Goal: Task Accomplishment & Management: Use online tool/utility

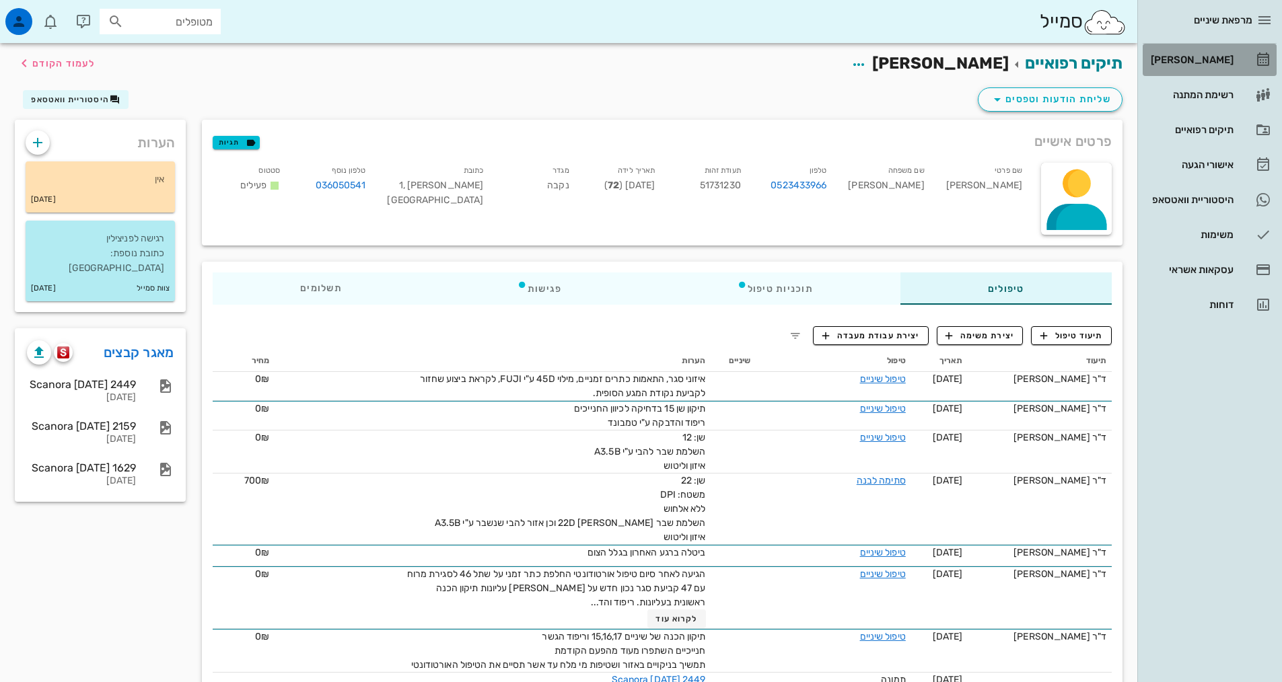
click at [1211, 57] on div "[PERSON_NAME]" at bounding box center [1190, 60] width 85 height 11
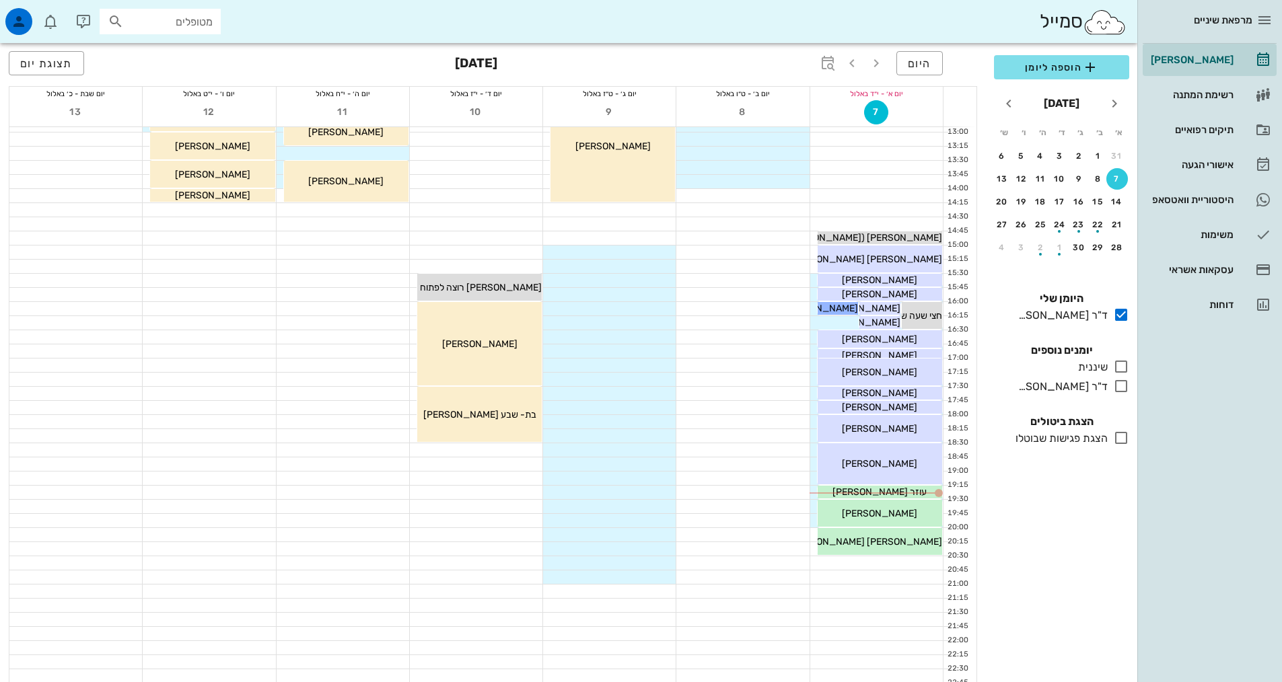
scroll to position [337, 0]
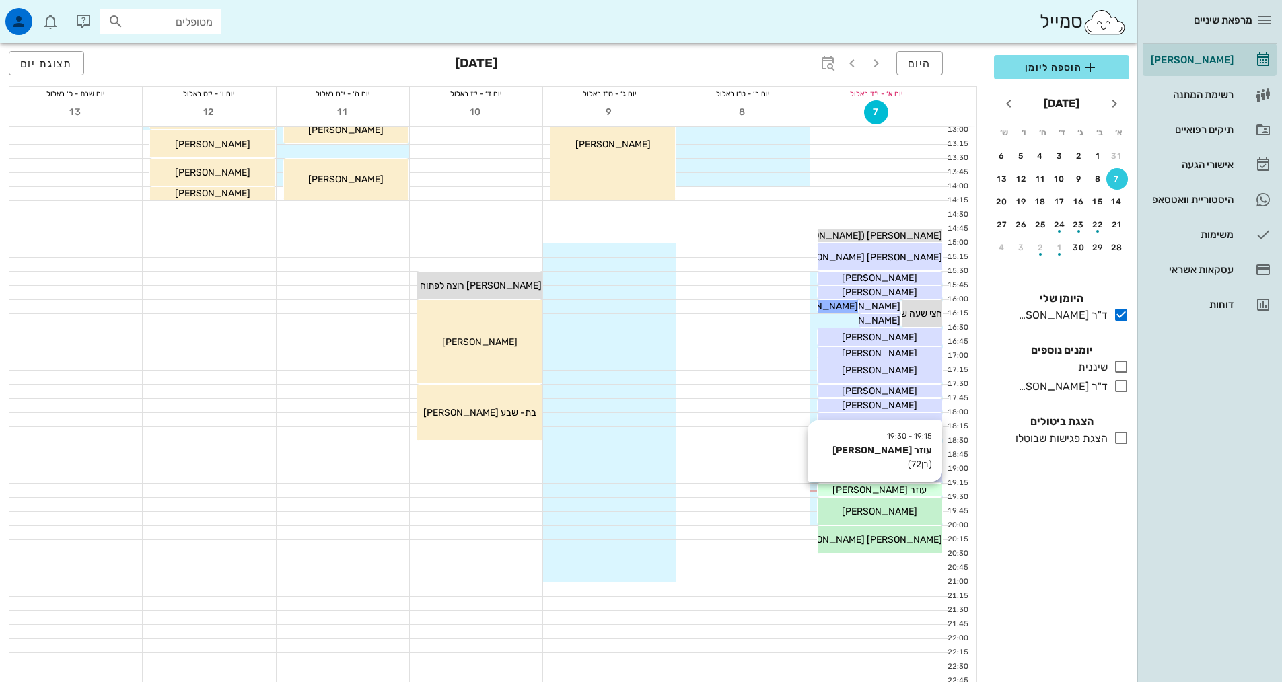
click at [845, 489] on div "עוזר [PERSON_NAME]" at bounding box center [880, 490] width 125 height 14
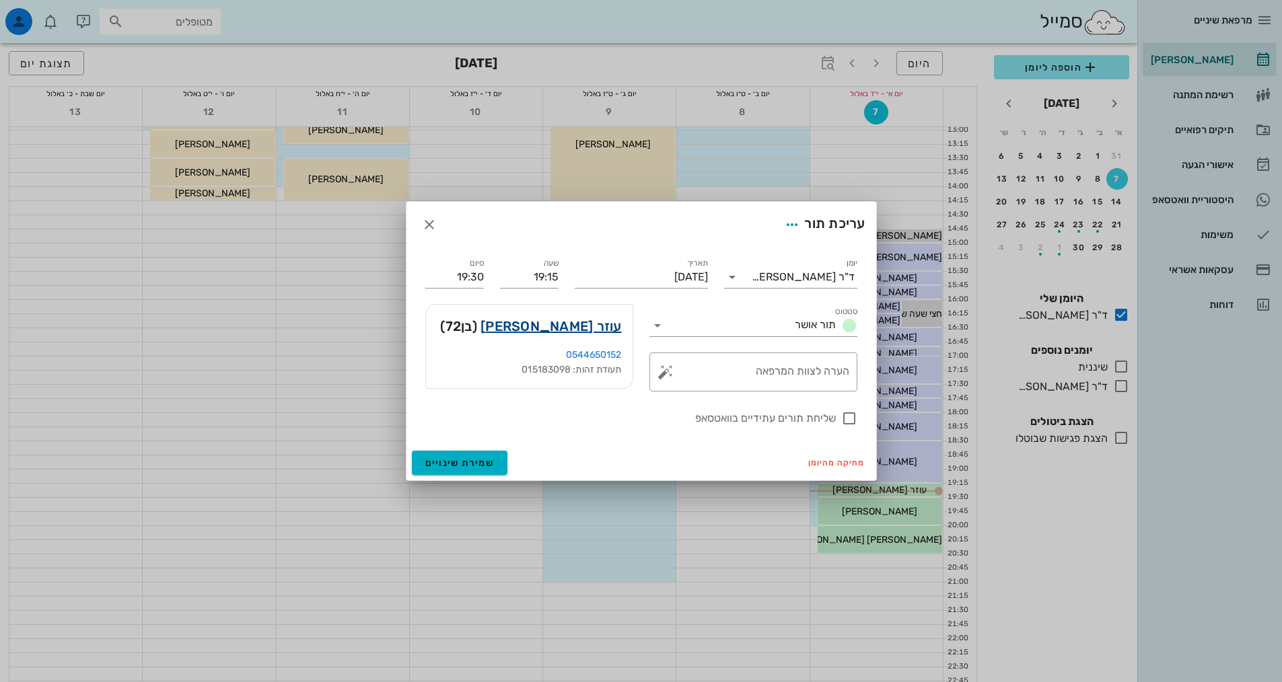
click at [592, 330] on link "עוזר [PERSON_NAME]" at bounding box center [551, 327] width 141 height 22
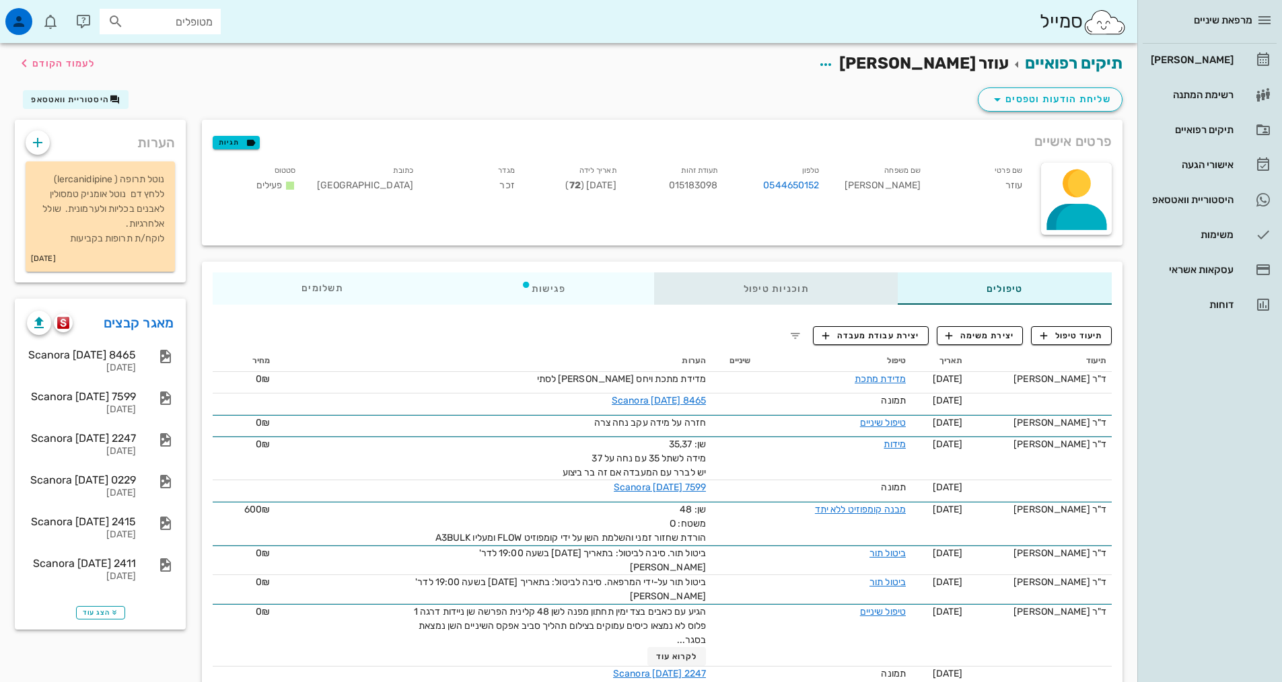
click at [771, 282] on div "תוכניות טיפול" at bounding box center [776, 289] width 243 height 32
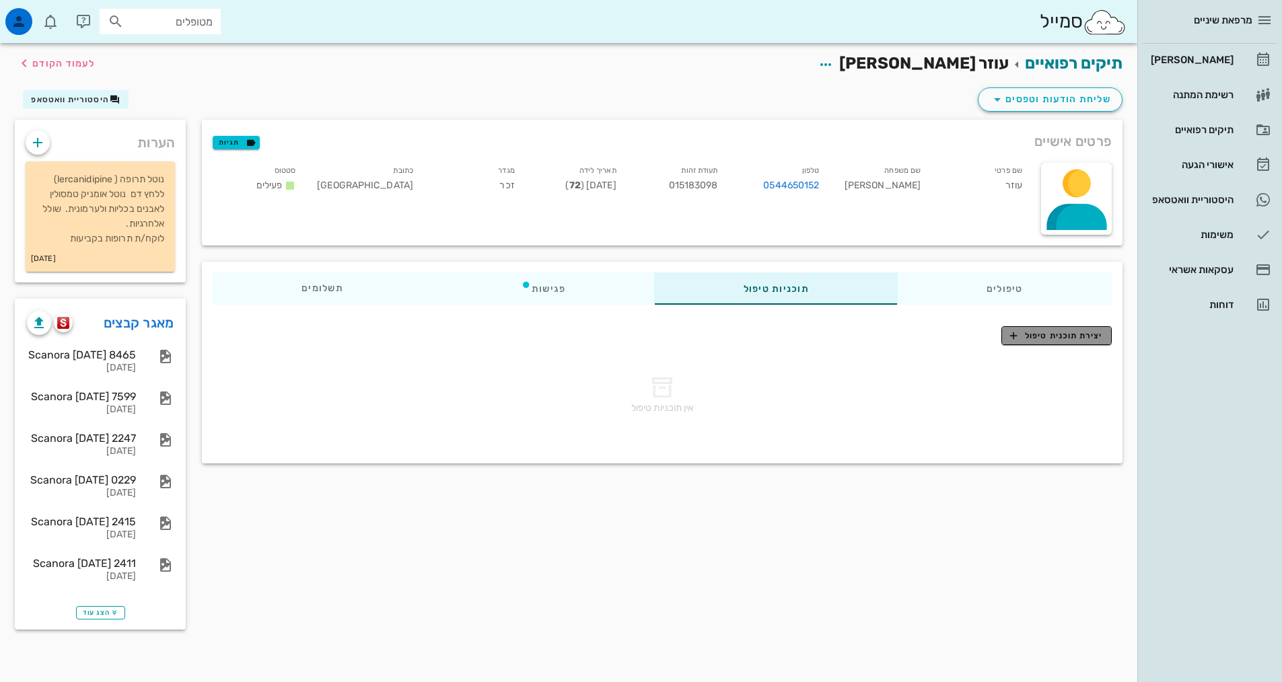
click at [1092, 338] on span "יצירת תוכנית טיפול" at bounding box center [1056, 336] width 92 height 12
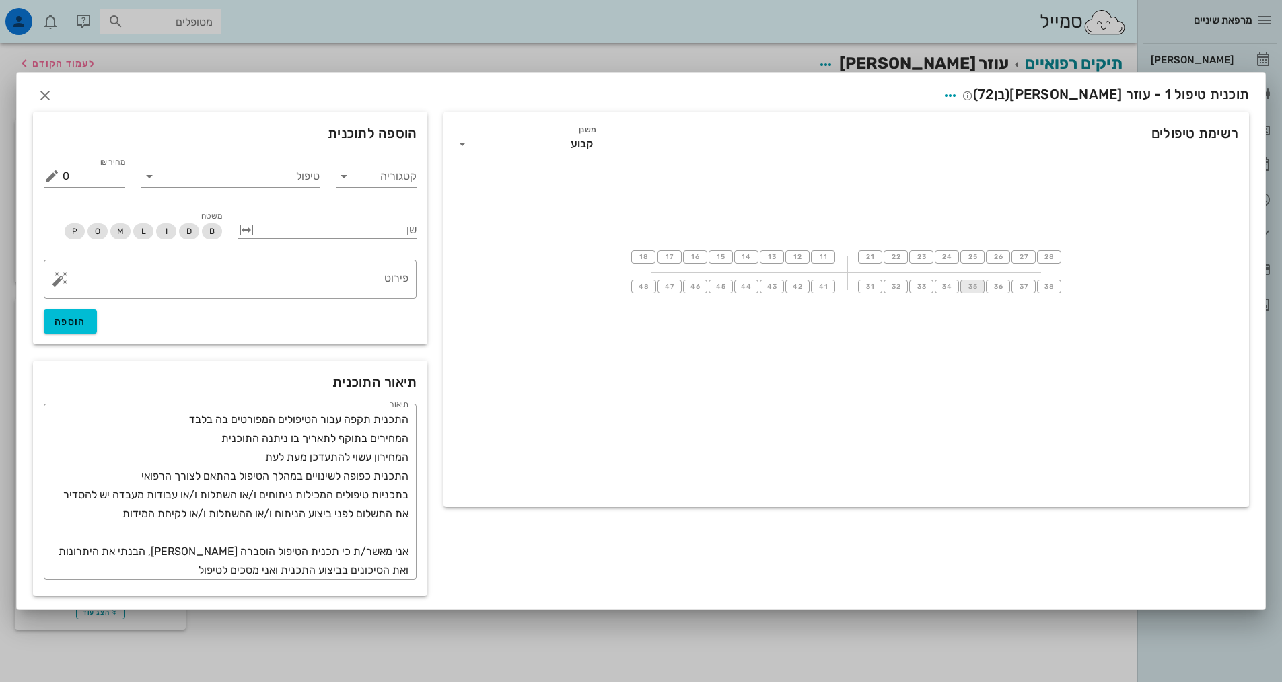
click at [973, 288] on span "35" at bounding box center [972, 287] width 11 height 8
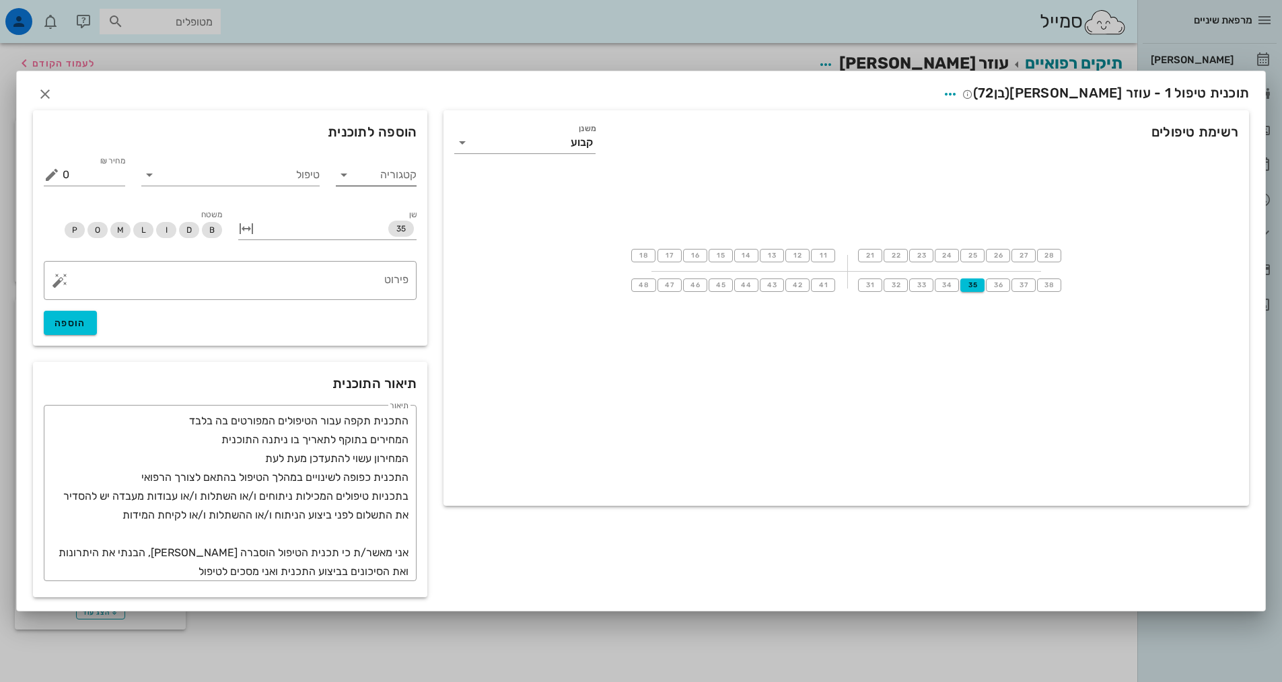
click at [345, 176] on icon at bounding box center [344, 175] width 16 height 16
click at [357, 341] on div "שיקום על-גבי שתלים" at bounding box center [361, 336] width 113 height 13
type input "שיקום על-גבי שתלים"
click at [153, 174] on icon at bounding box center [149, 175] width 16 height 16
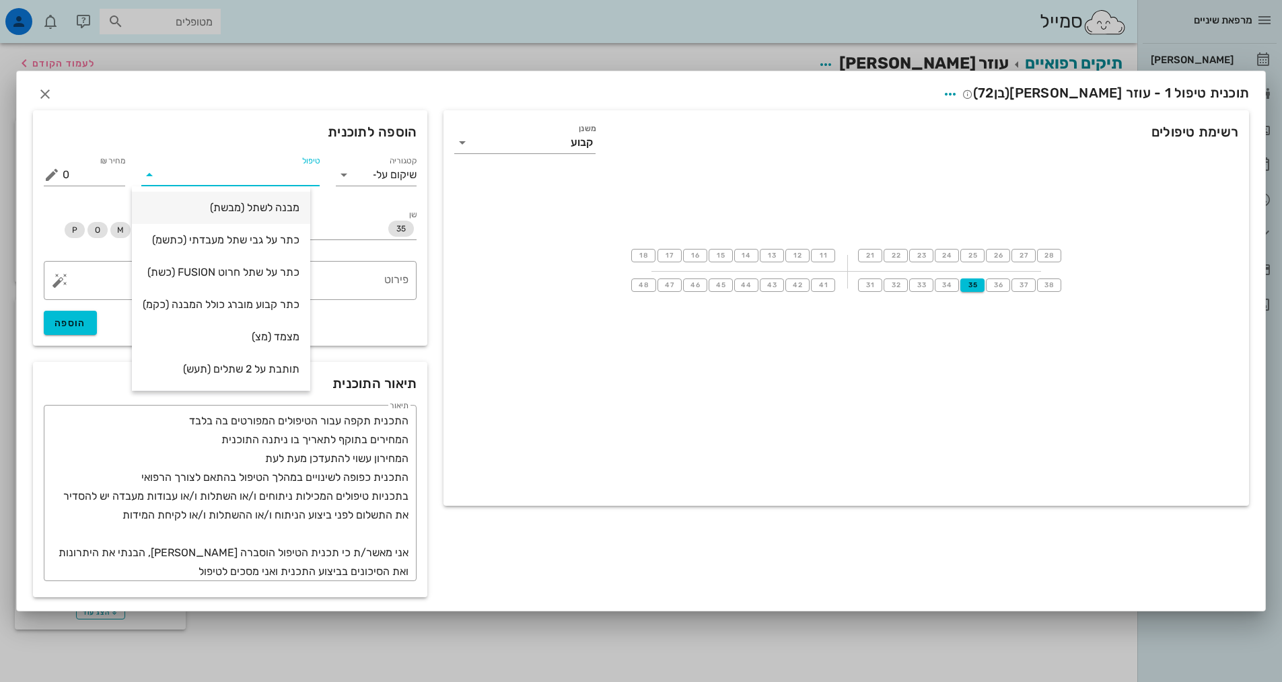
click at [227, 209] on div "מבנה לשתל (מבשת)" at bounding box center [221, 207] width 157 height 13
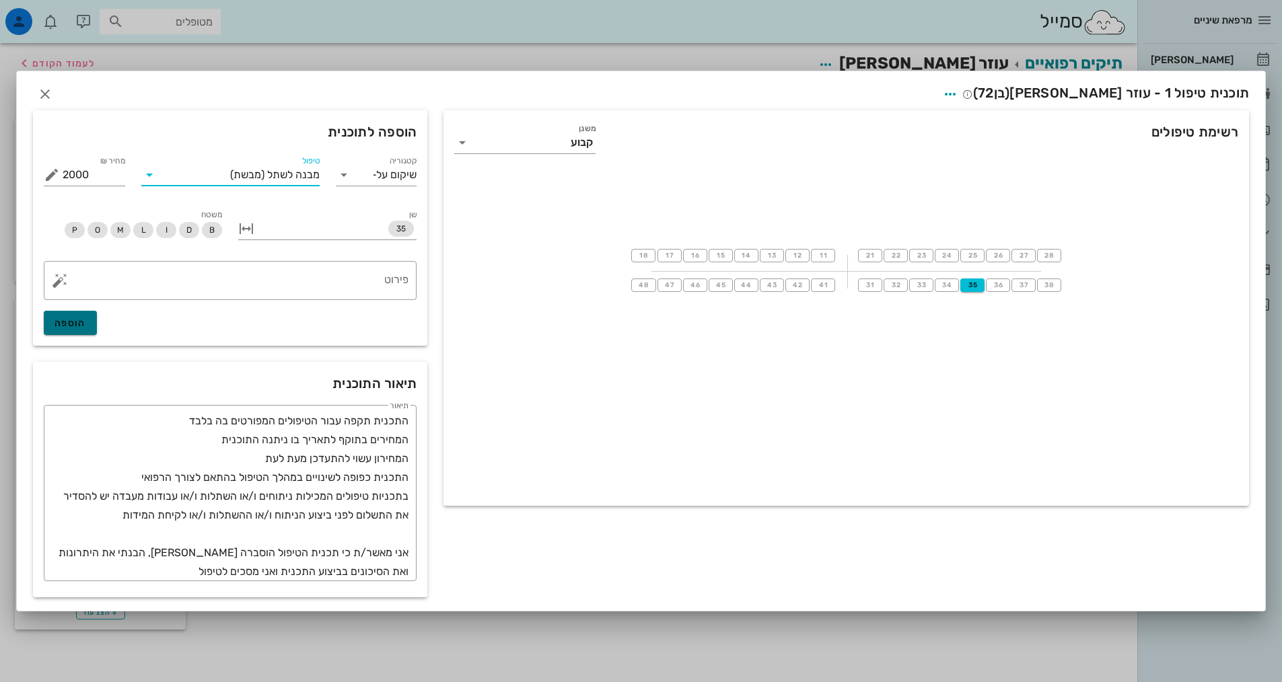
click at [76, 324] on span "הוספה" at bounding box center [71, 323] width 32 height 11
type input "0"
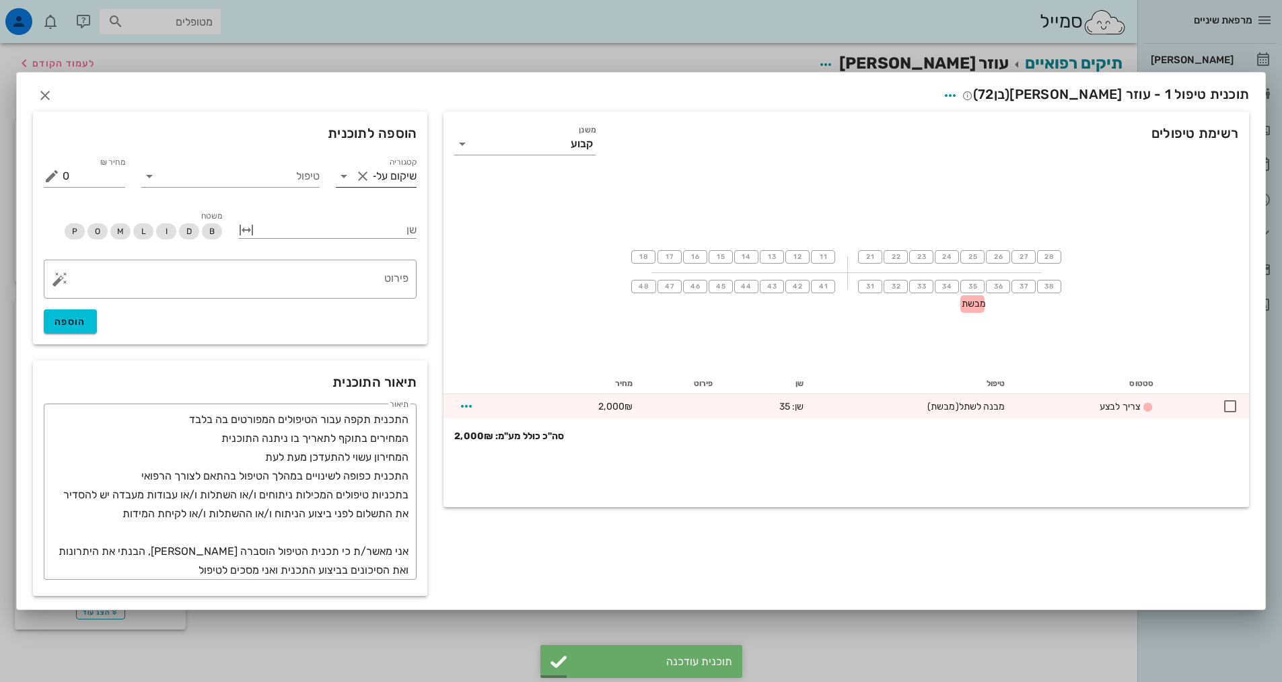
click at [343, 176] on icon at bounding box center [344, 176] width 16 height 16
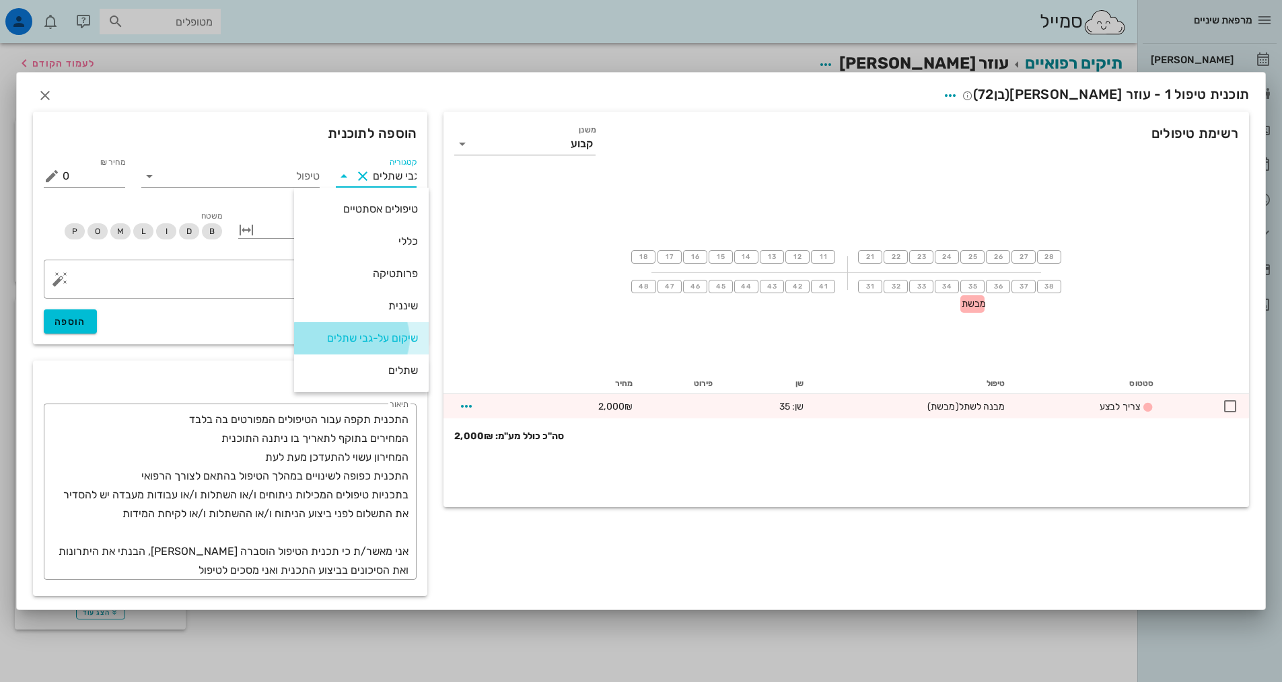
click at [365, 337] on div "שיקום על-גבי שתלים" at bounding box center [361, 338] width 113 height 13
click at [333, 230] on div at bounding box center [337, 228] width 160 height 17
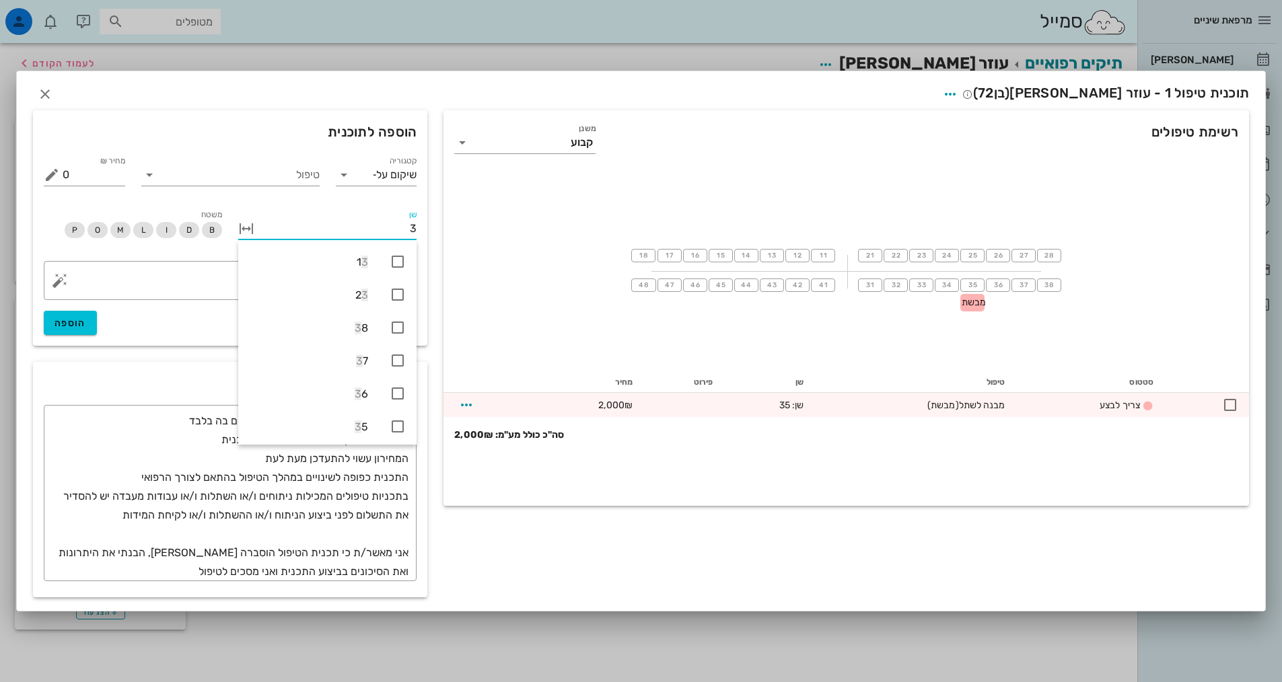
type input "35"
click at [397, 260] on icon at bounding box center [398, 262] width 16 height 16
click at [151, 175] on icon at bounding box center [149, 175] width 16 height 16
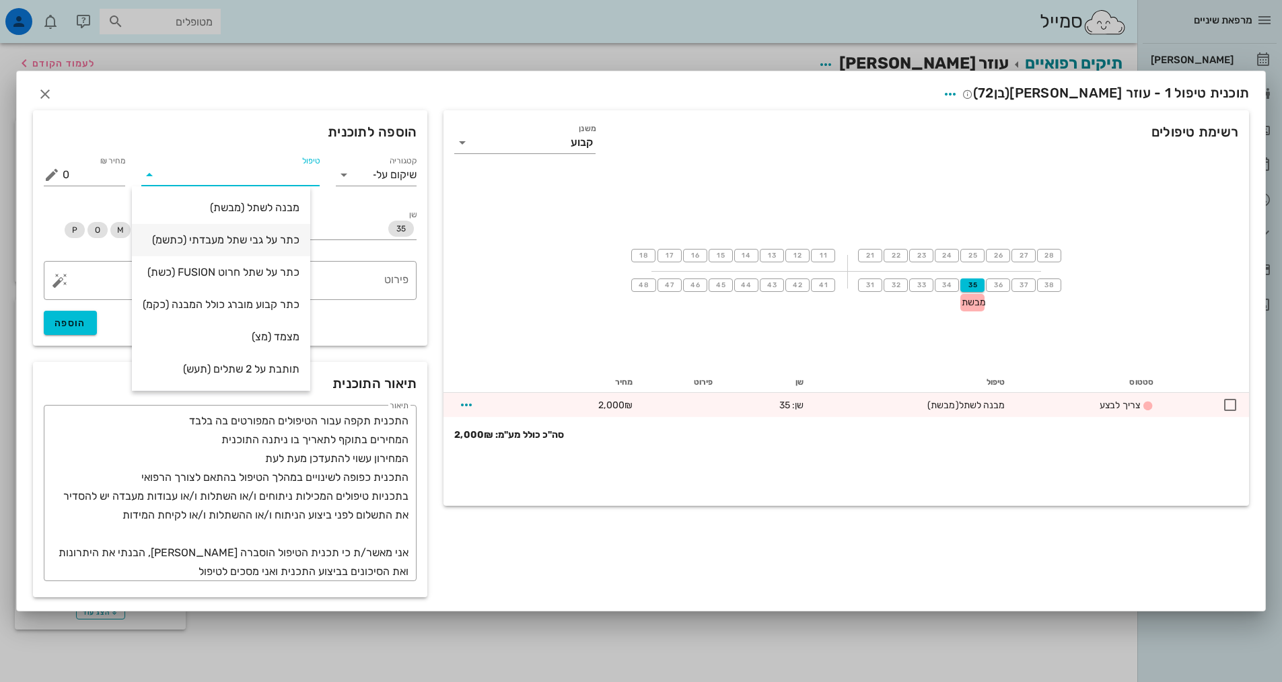
click at [266, 238] on div "כתר על גבי שתל מעבדתי (כתשמ)" at bounding box center [221, 240] width 157 height 13
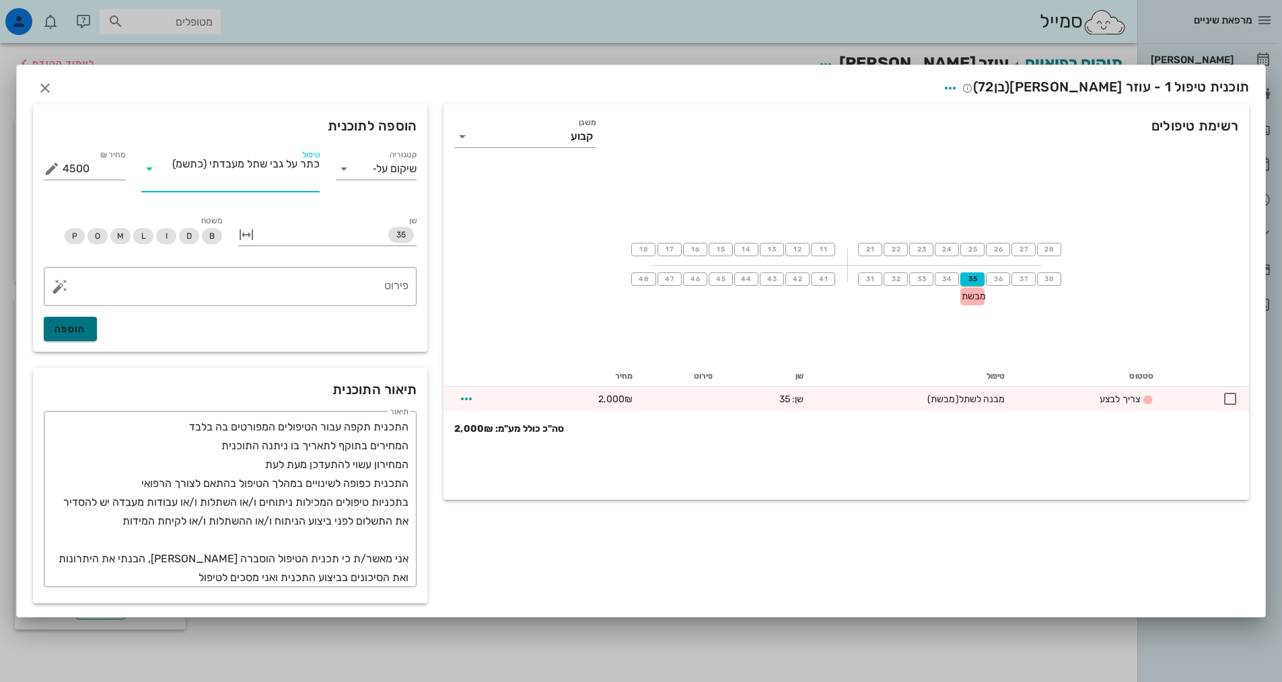
click at [81, 325] on span "הוספה" at bounding box center [71, 329] width 32 height 11
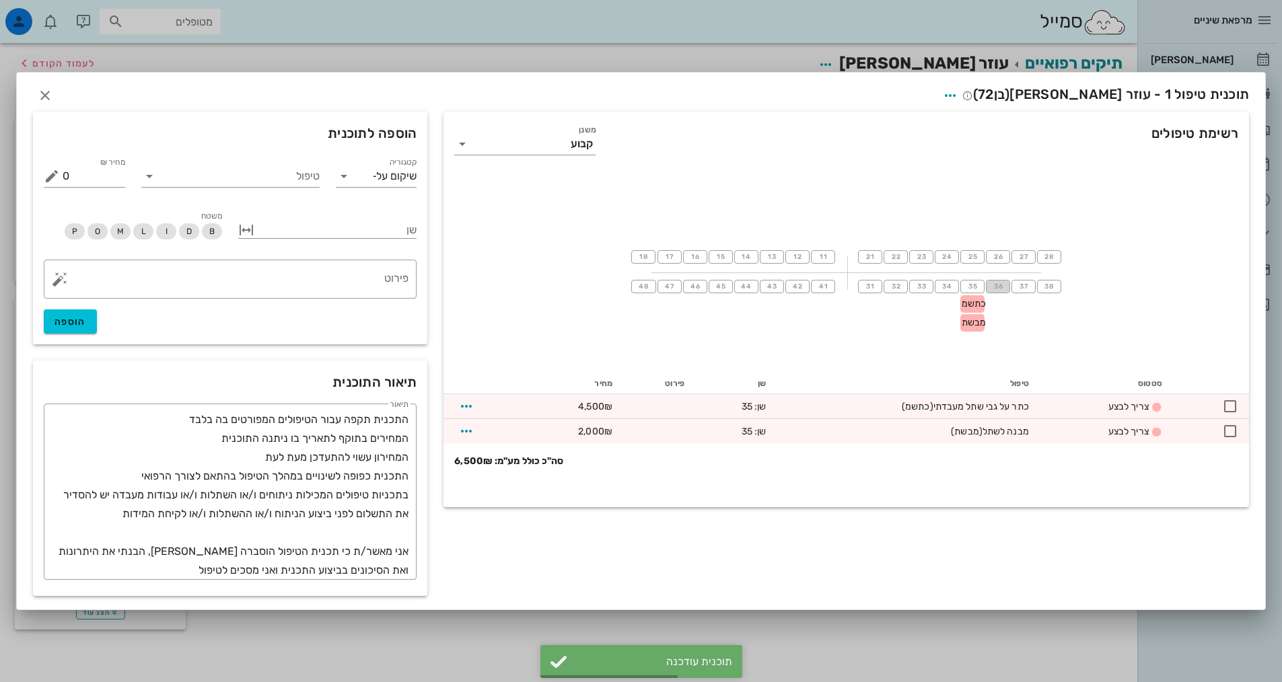
click at [999, 287] on span "36" at bounding box center [998, 287] width 11 height 8
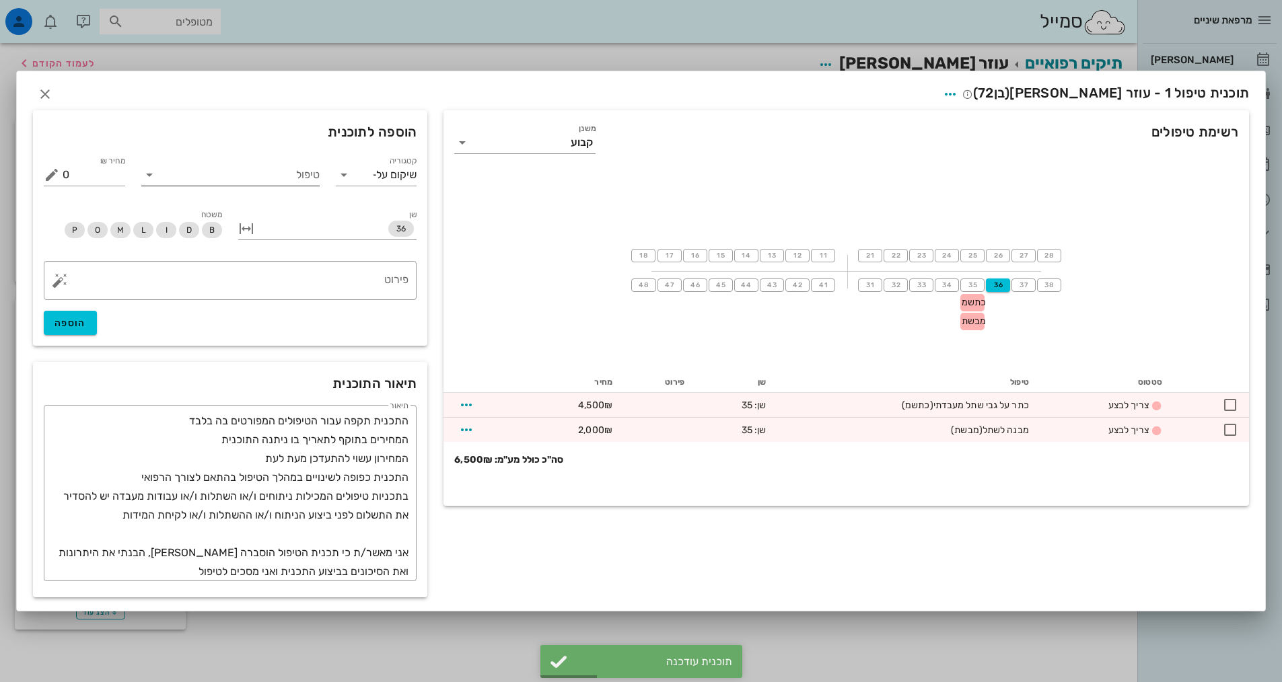
click at [155, 176] on icon at bounding box center [149, 175] width 16 height 16
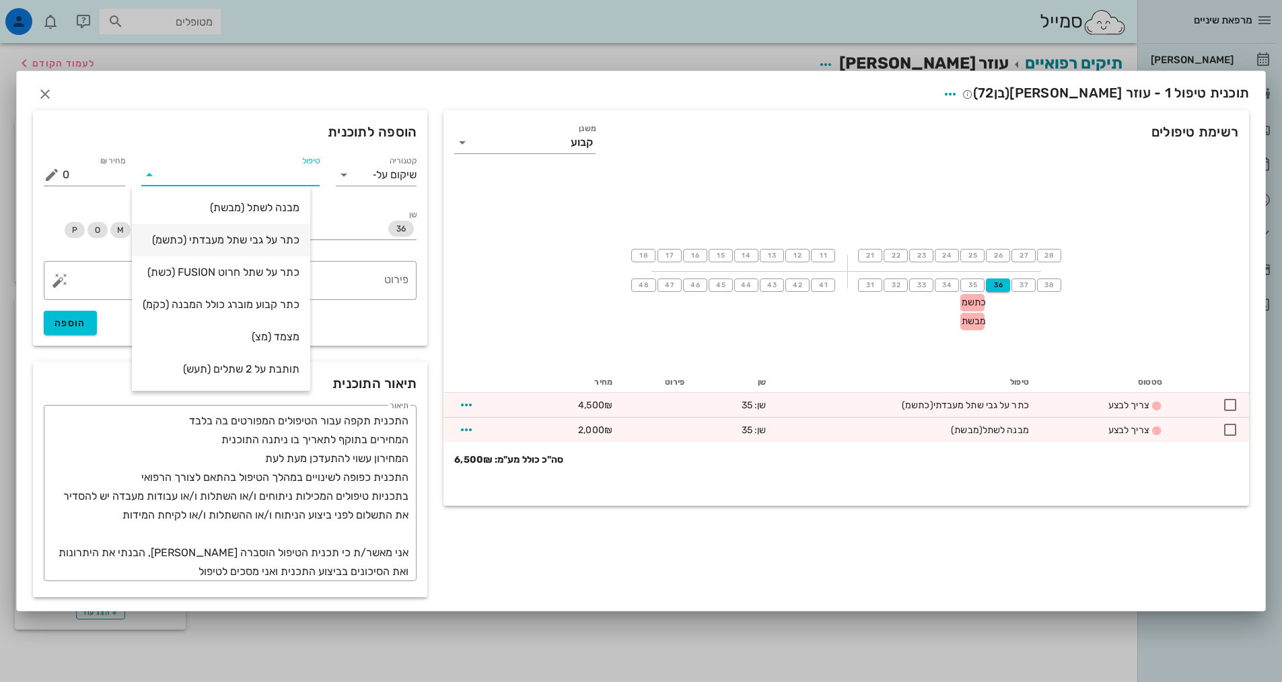
click at [248, 244] on div "כתר על גבי שתל מעבדתי (כתשמ)" at bounding box center [221, 240] width 157 height 13
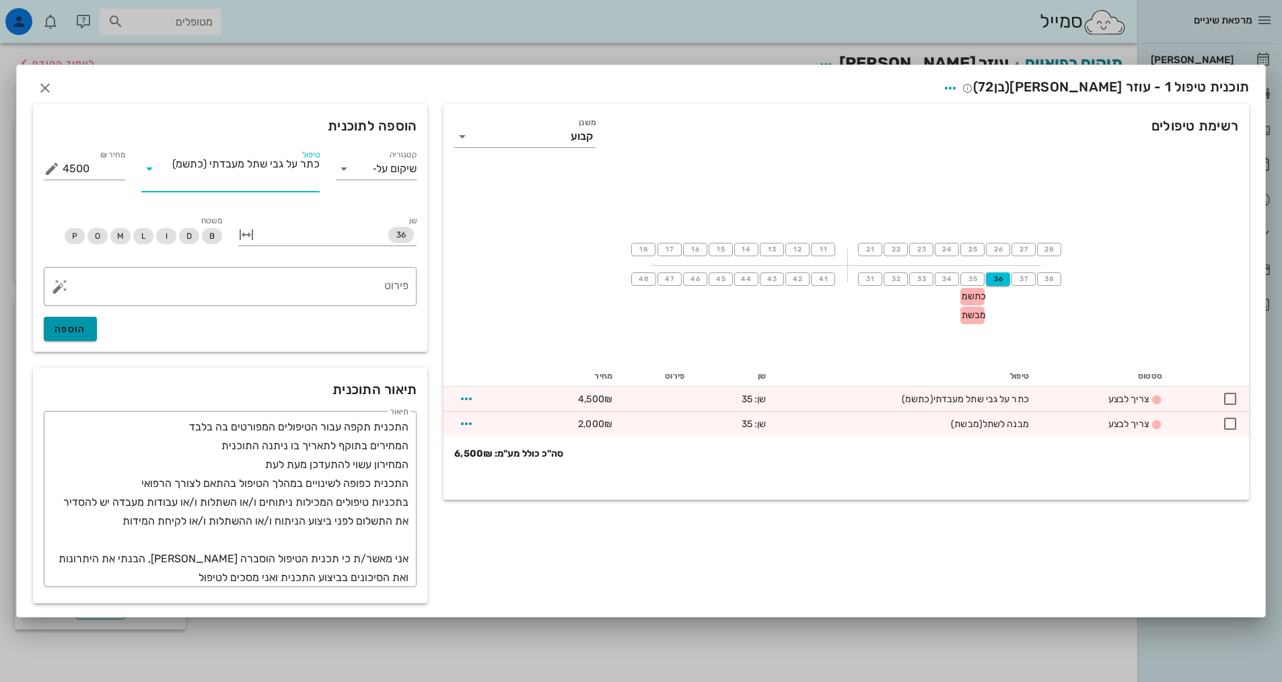
click at [77, 328] on span "הוספה" at bounding box center [71, 329] width 32 height 11
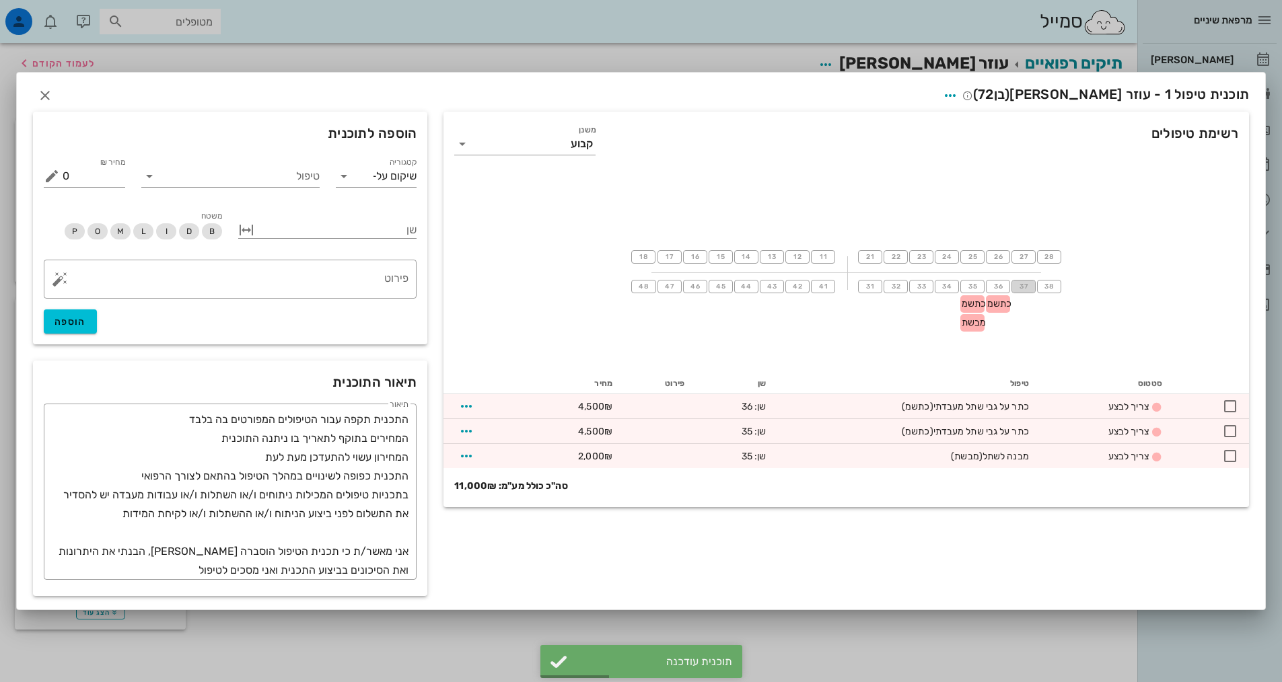
click at [1020, 285] on span "37" at bounding box center [1023, 287] width 11 height 8
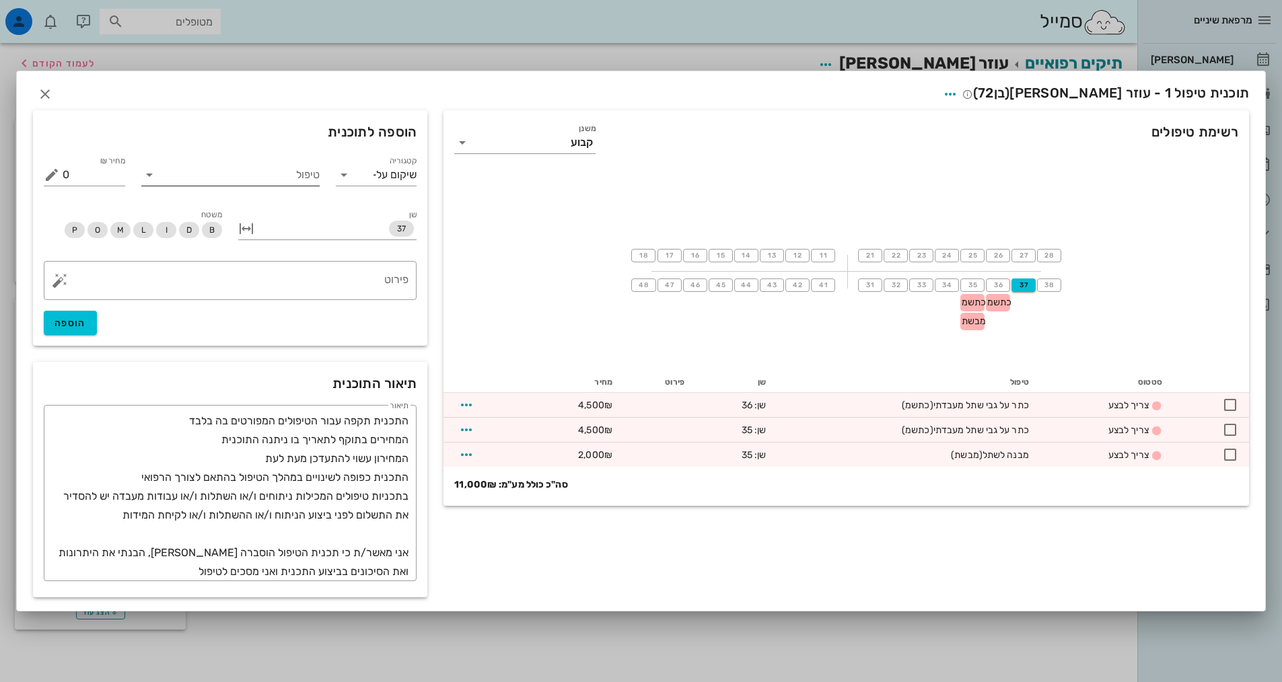
click at [148, 176] on icon at bounding box center [149, 175] width 16 height 16
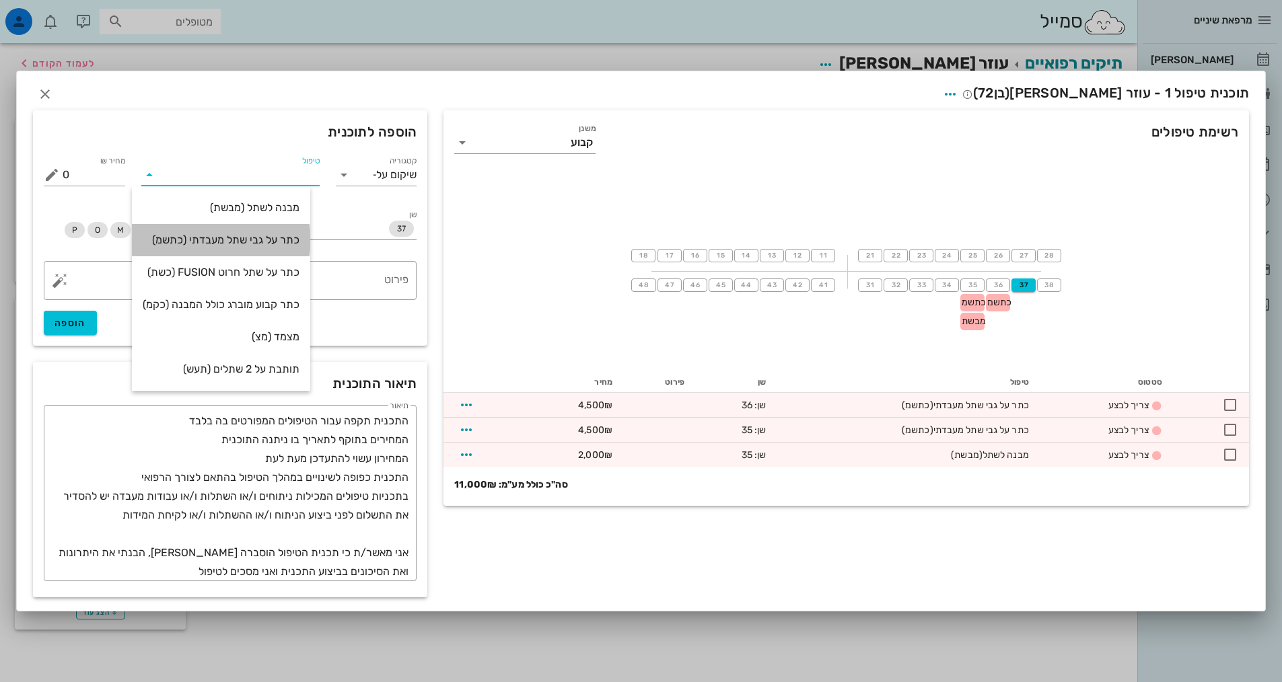
click at [250, 241] on div "כתר על גבי שתל מעבדתי (כתשמ)" at bounding box center [221, 240] width 157 height 13
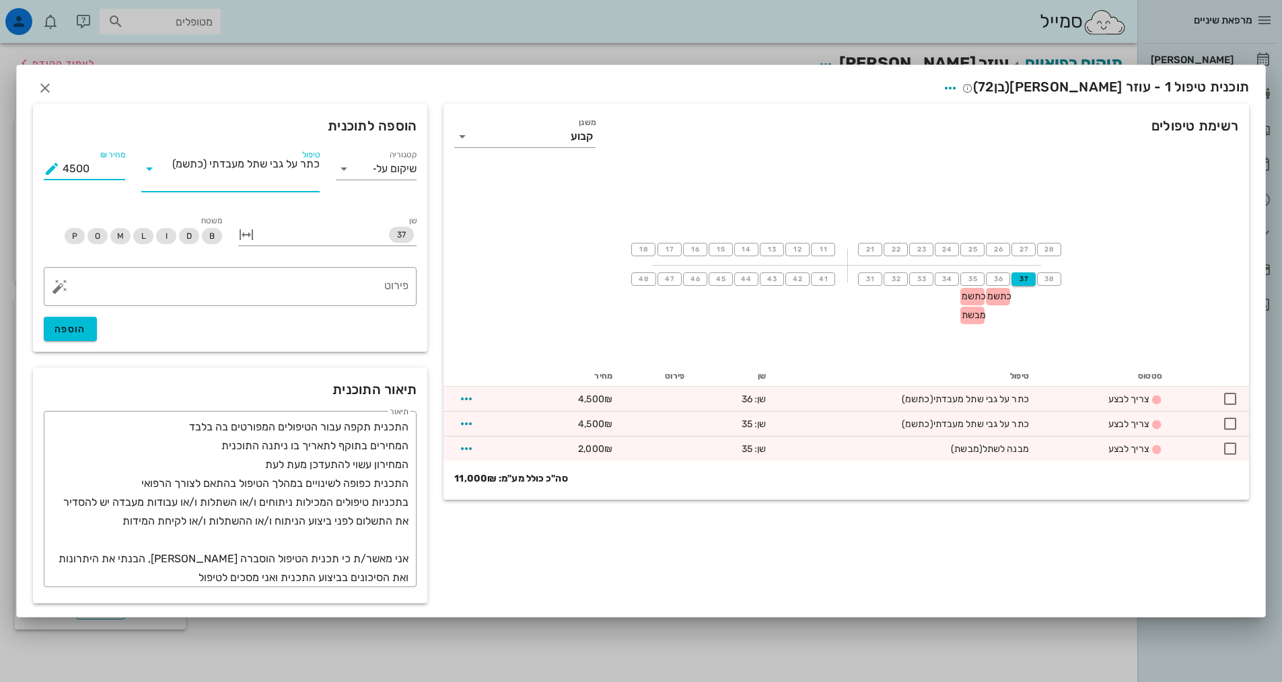
drag, startPoint x: 77, startPoint y: 167, endPoint x: 64, endPoint y: 164, distance: 13.1
click at [64, 164] on input "4500" at bounding box center [94, 169] width 63 height 22
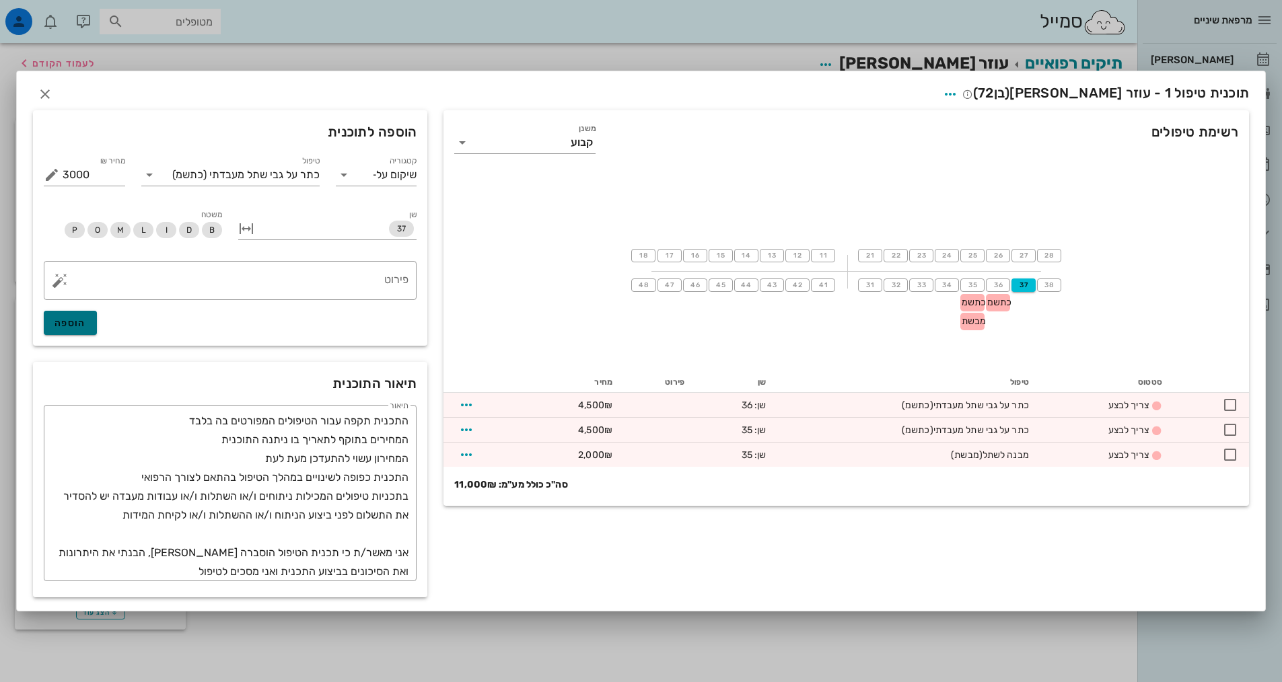
click at [61, 320] on span "הוספה" at bounding box center [71, 323] width 32 height 11
type input "0"
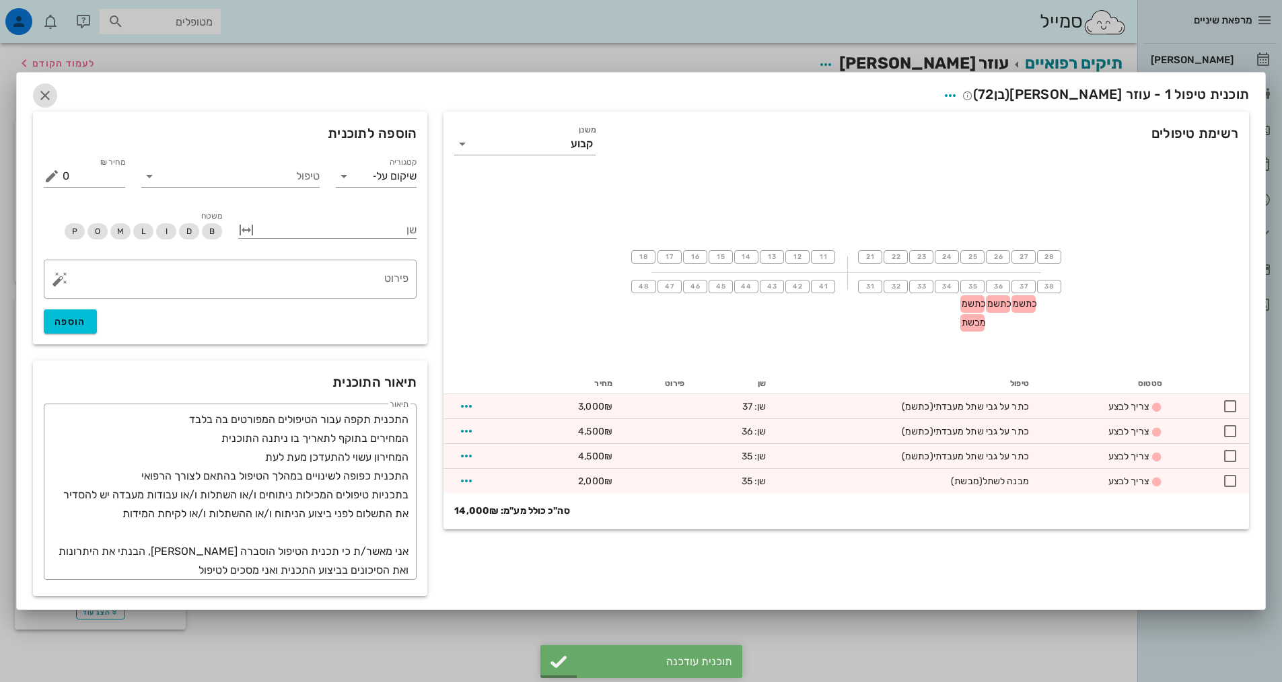
drag, startPoint x: 42, startPoint y: 88, endPoint x: 55, endPoint y: 92, distance: 12.6
click at [44, 89] on icon "button" at bounding box center [45, 95] width 16 height 16
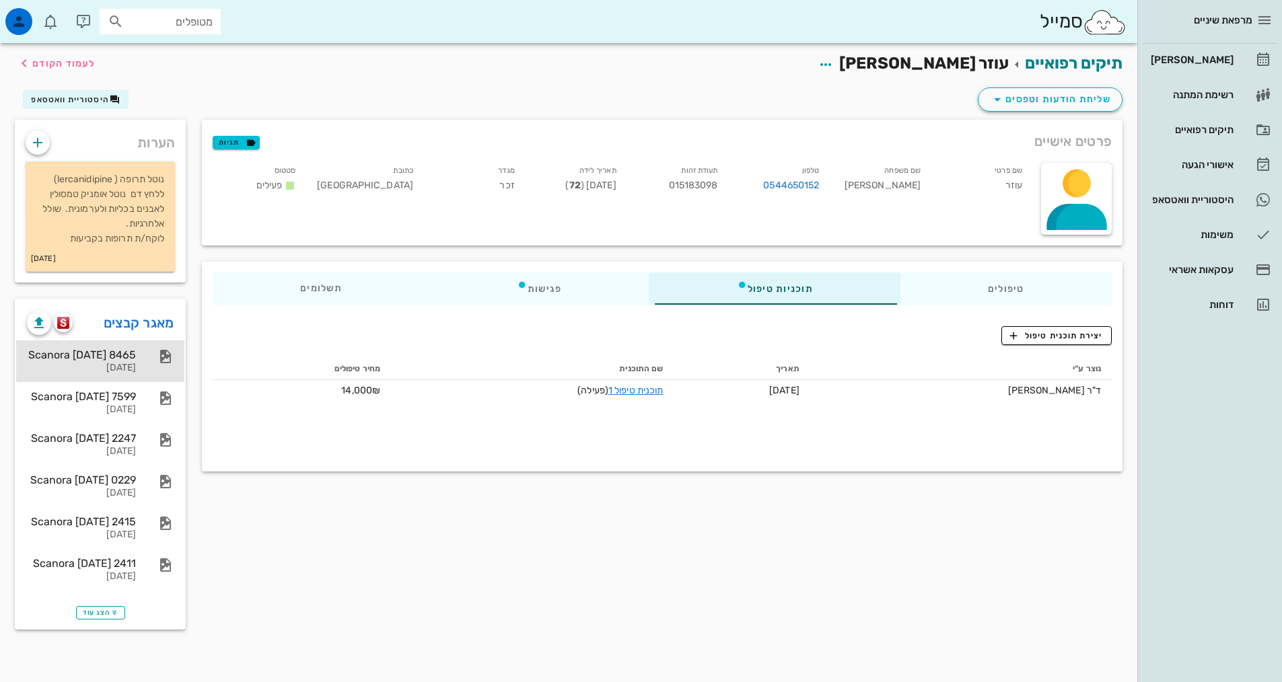
click at [136, 358] on div "Scanora [DATE] 8465 [DATE]" at bounding box center [100, 362] width 168 height 42
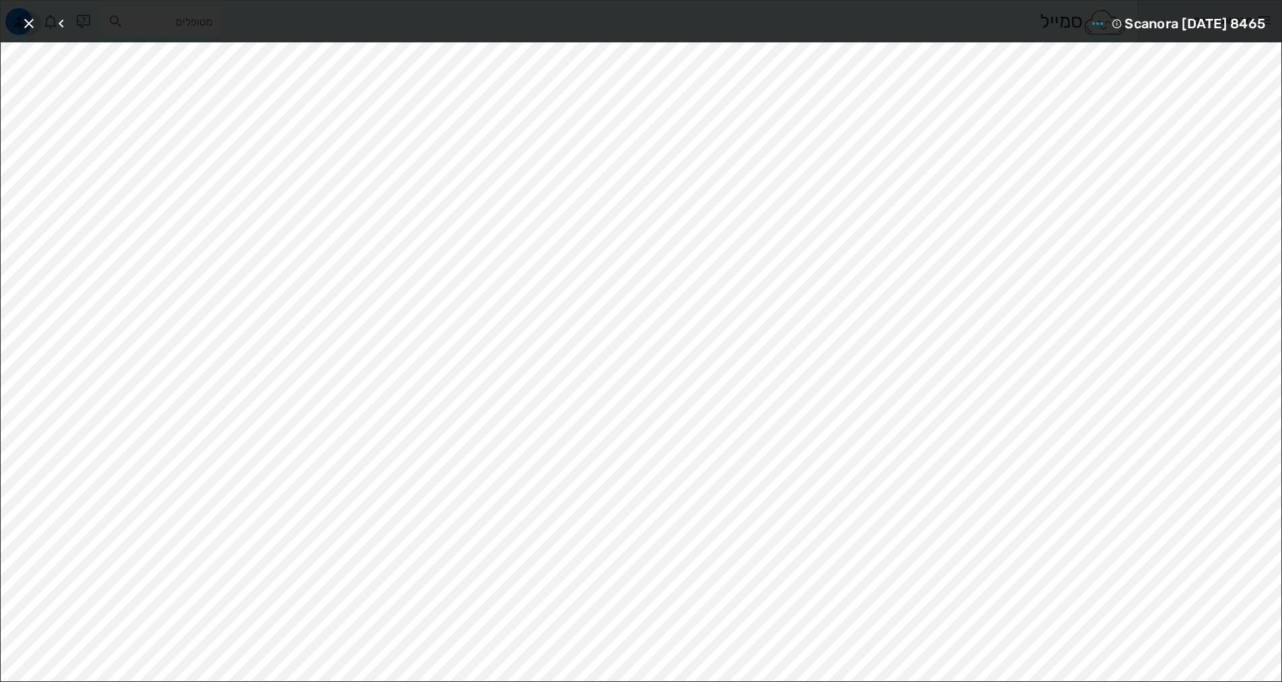
click at [30, 24] on icon "button" at bounding box center [29, 23] width 16 height 16
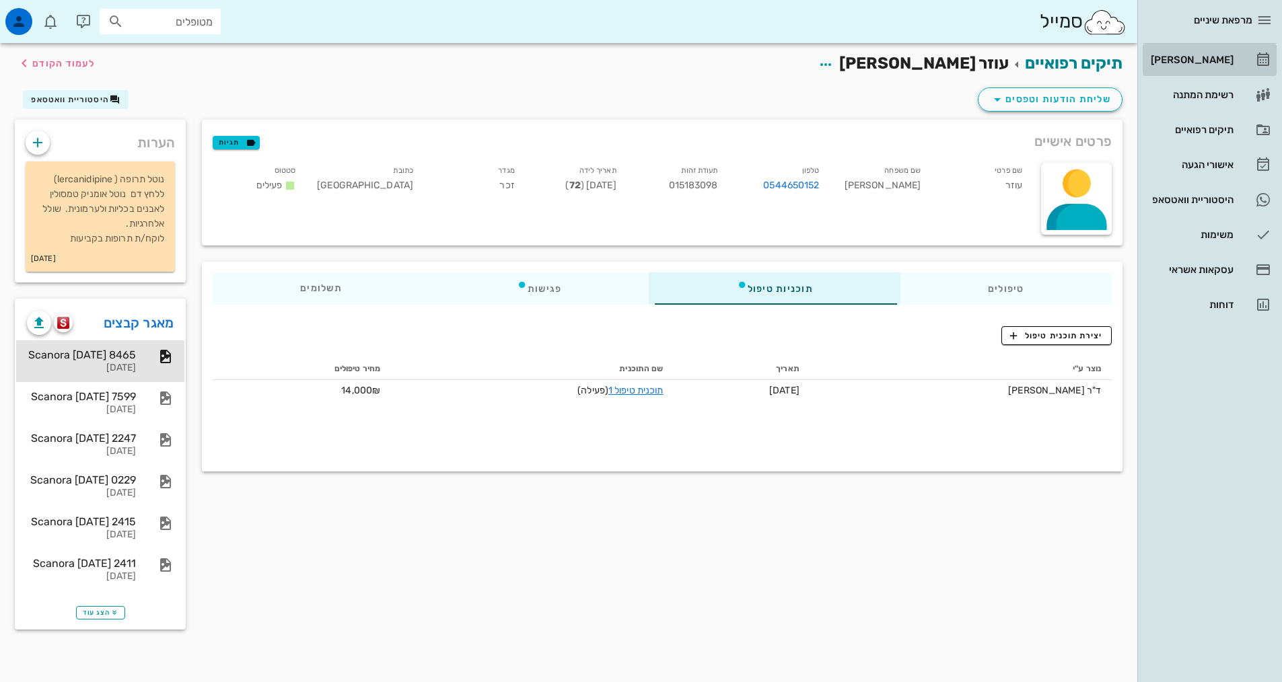
click at [1200, 59] on div "[PERSON_NAME]" at bounding box center [1190, 60] width 85 height 11
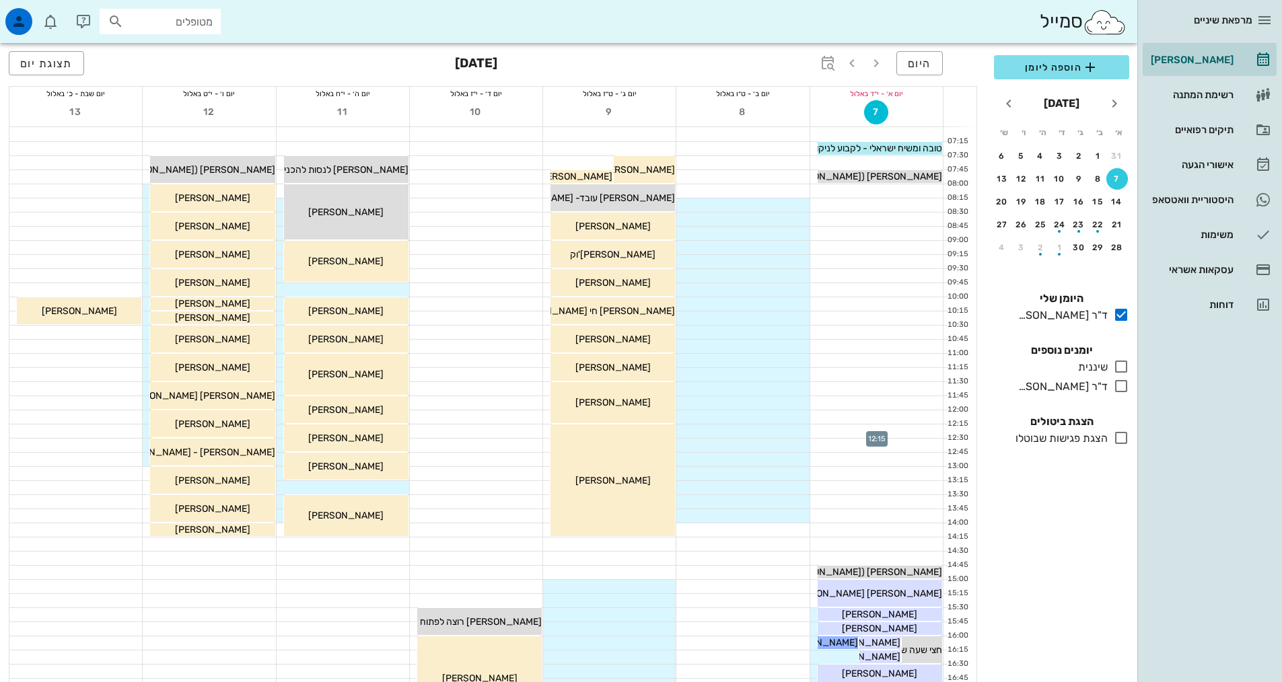
scroll to position [406, 0]
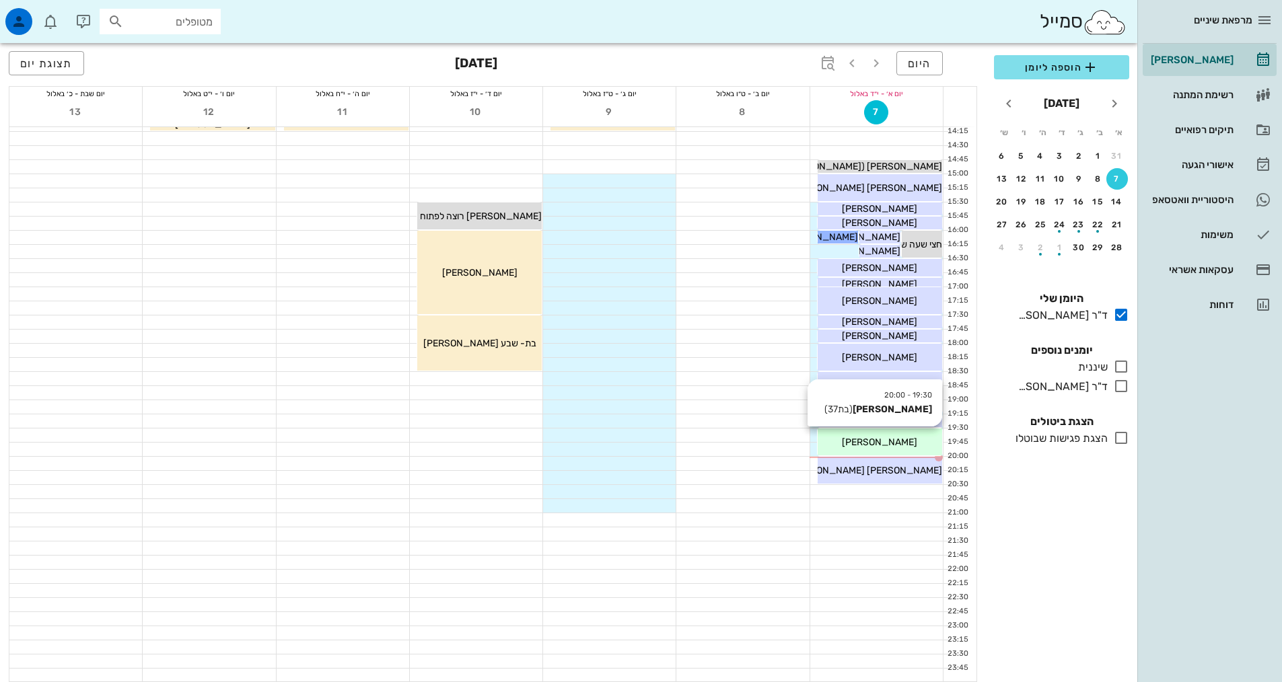
click at [903, 441] on span "[PERSON_NAME]" at bounding box center [879, 442] width 75 height 11
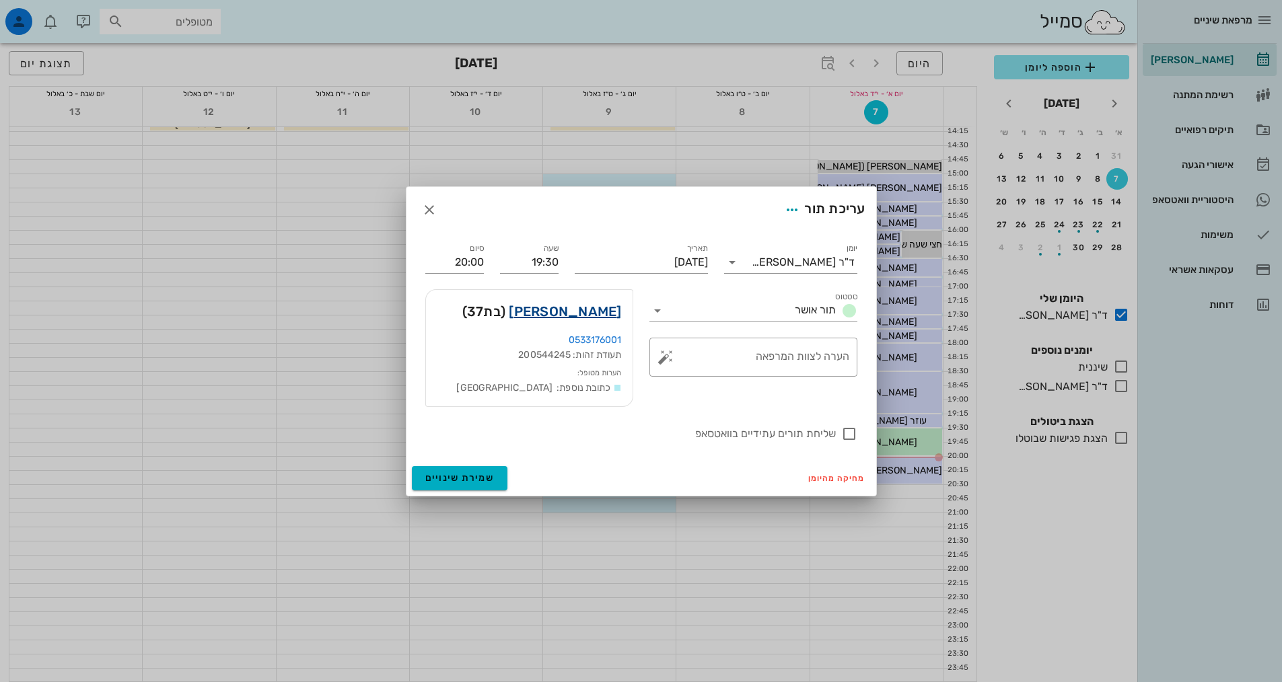
click at [584, 307] on link "[PERSON_NAME]" at bounding box center [565, 312] width 112 height 22
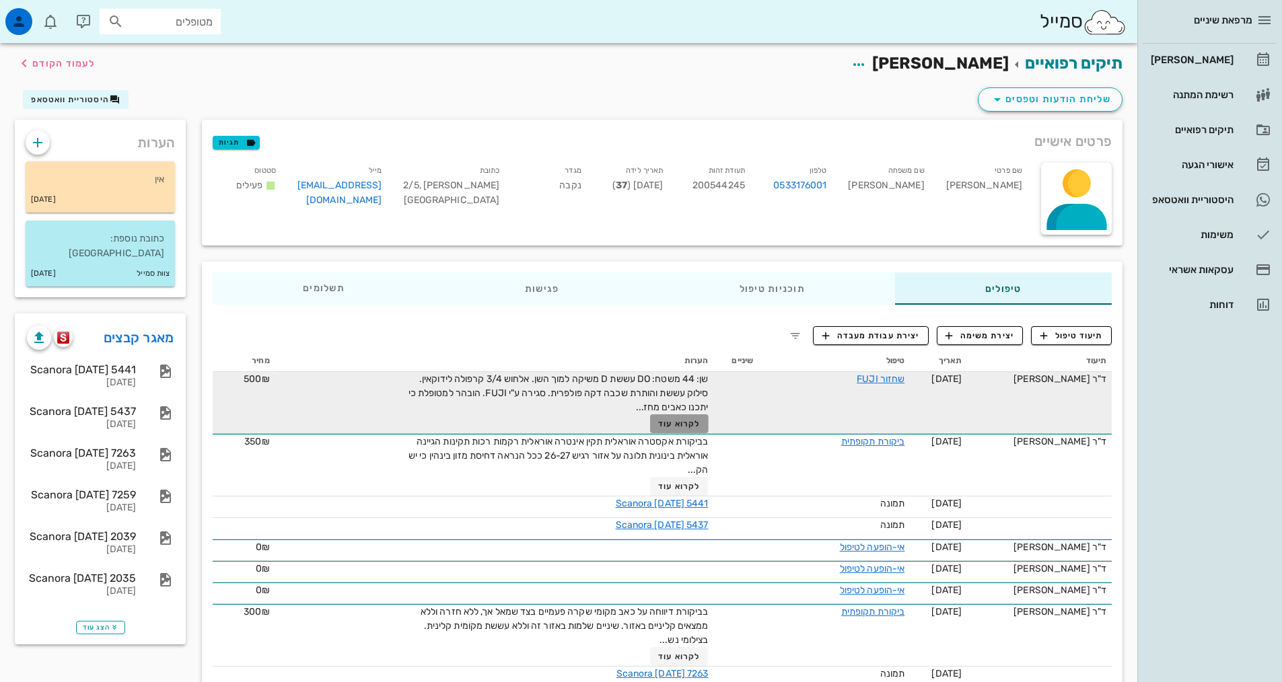
click at [677, 425] on span "לקרוא עוד" at bounding box center [679, 423] width 42 height 9
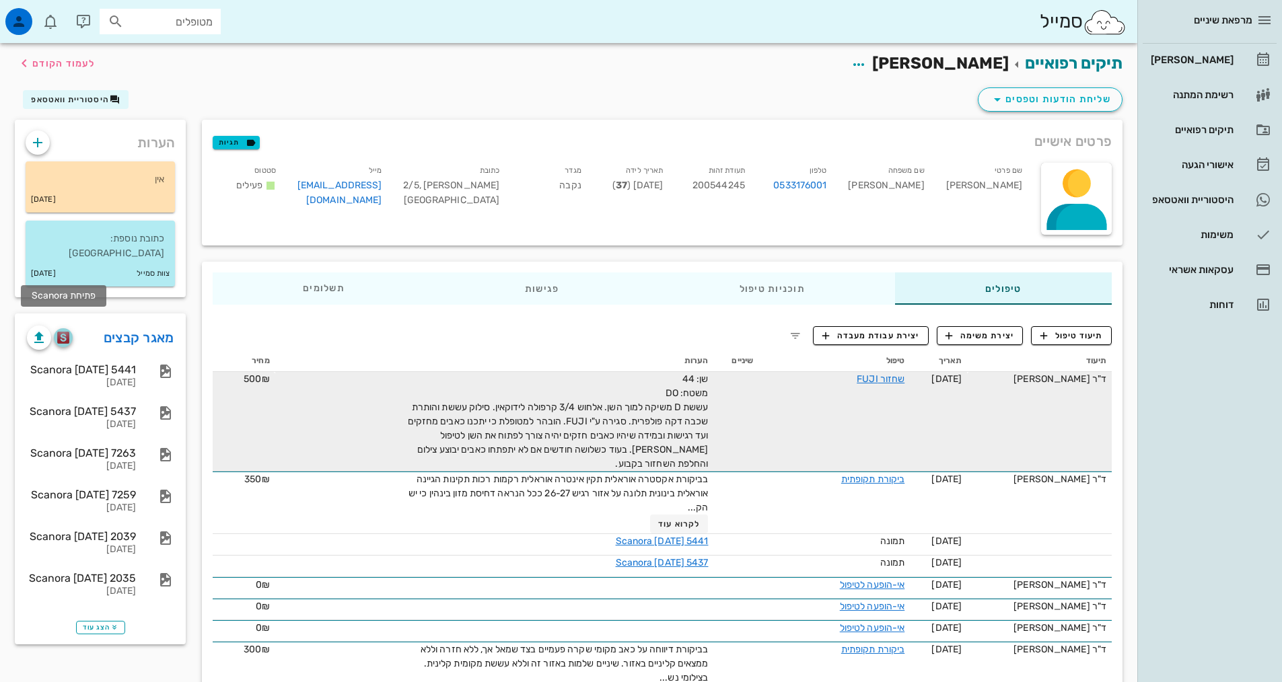
click at [69, 332] on img "button" at bounding box center [63, 338] width 13 height 12
click at [20, 20] on icon "button" at bounding box center [19, 21] width 16 height 16
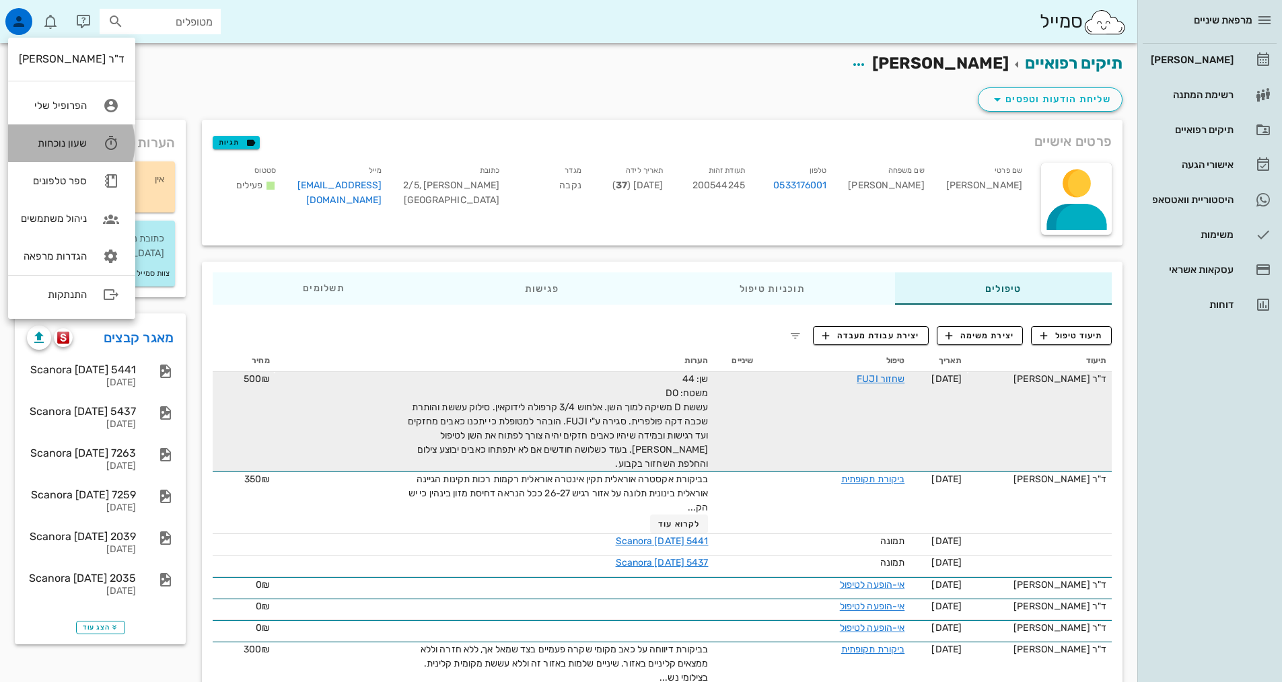
click at [103, 139] on icon at bounding box center [111, 143] width 27 height 27
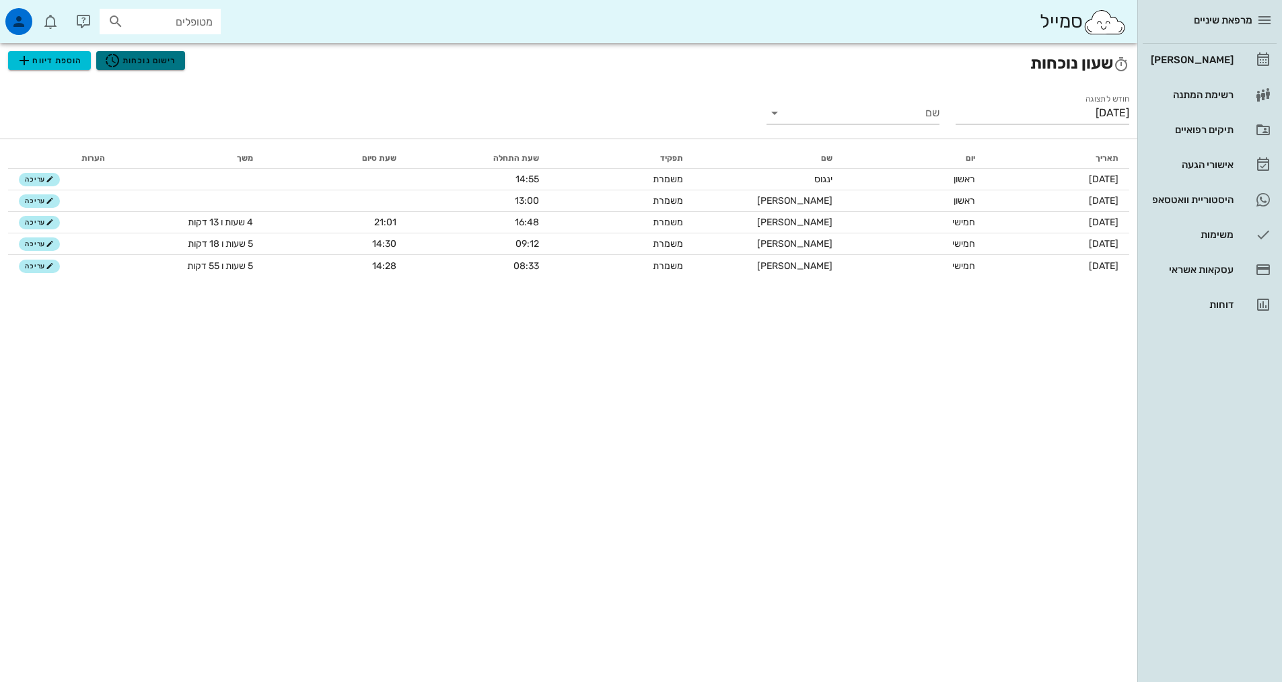
click at [155, 59] on span "רישום נוכחות" at bounding box center [140, 60] width 72 height 16
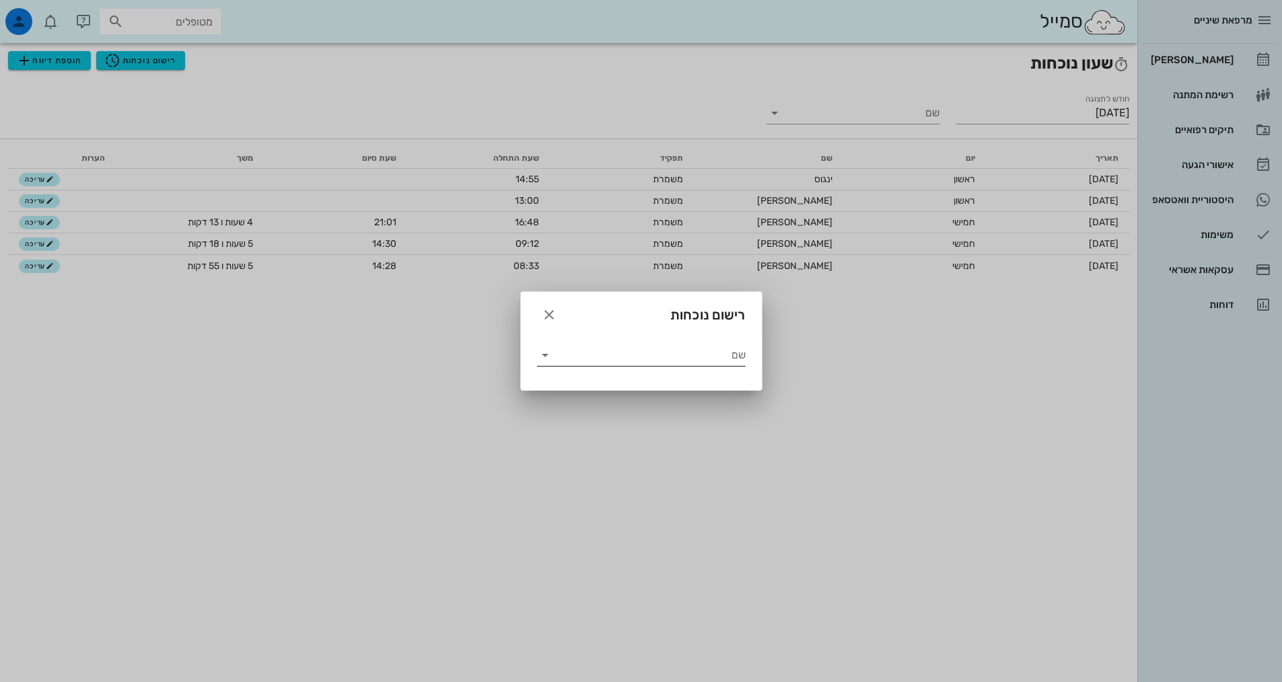
click at [693, 357] on input "שם" at bounding box center [651, 356] width 190 height 22
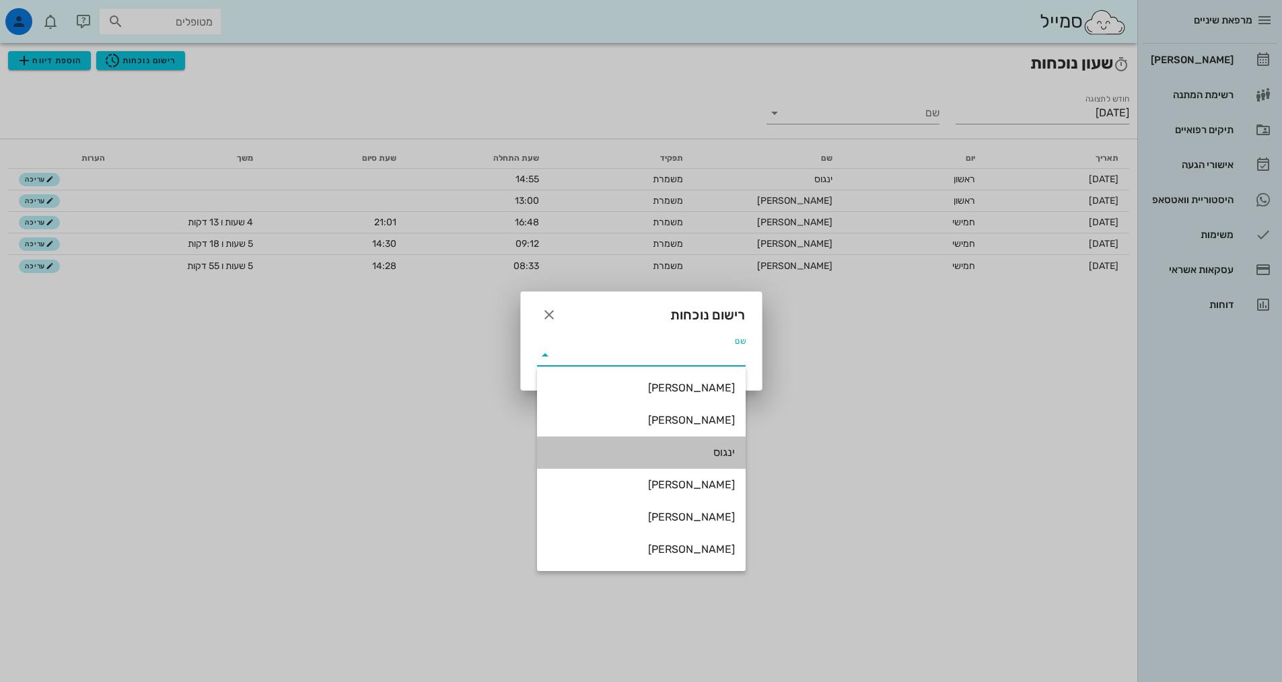
click at [701, 451] on div "ינגוס" at bounding box center [641, 452] width 187 height 13
type input "ינגוס"
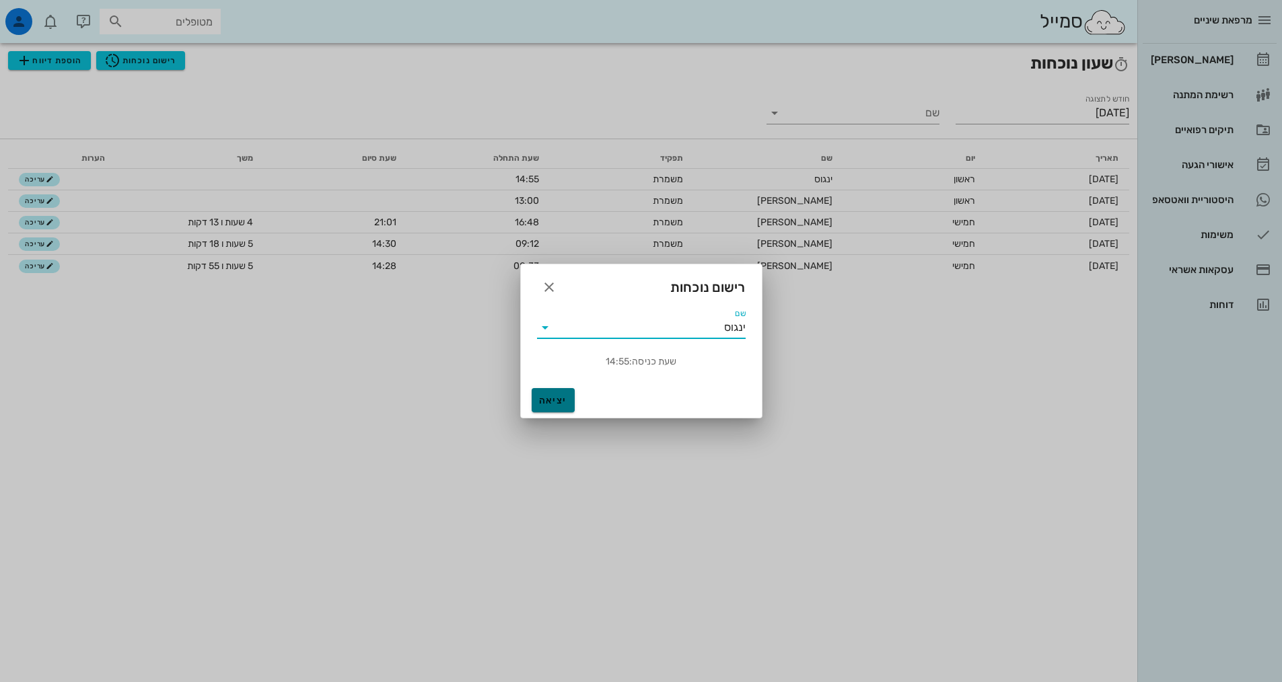
click at [567, 393] on button "יציאה" at bounding box center [553, 400] width 43 height 24
